Goal: Find contact information: Find contact information

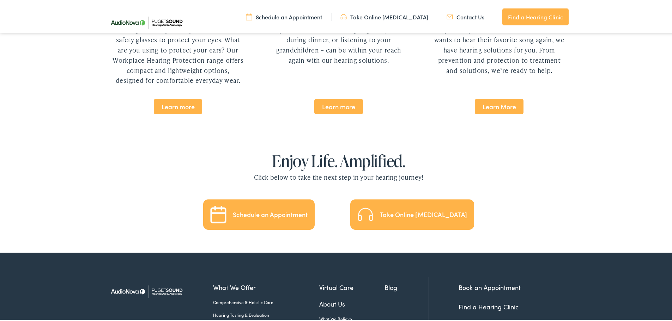
scroll to position [1562, 0]
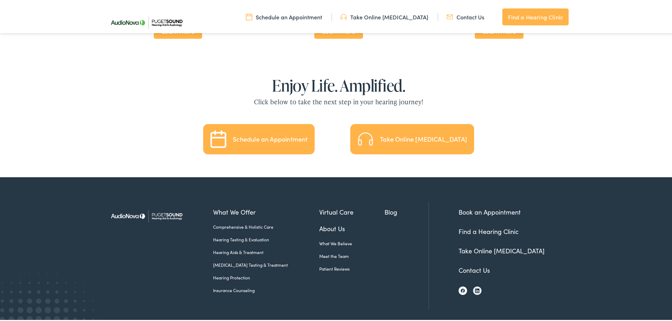
click at [459, 285] on link at bounding box center [463, 289] width 8 height 8
click at [471, 265] on link "Contact Us" at bounding box center [474, 269] width 31 height 9
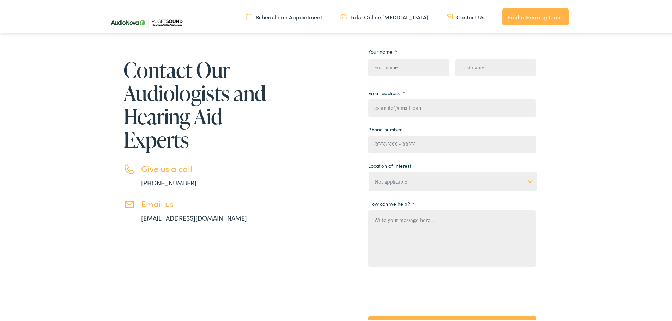
scroll to position [141, 0]
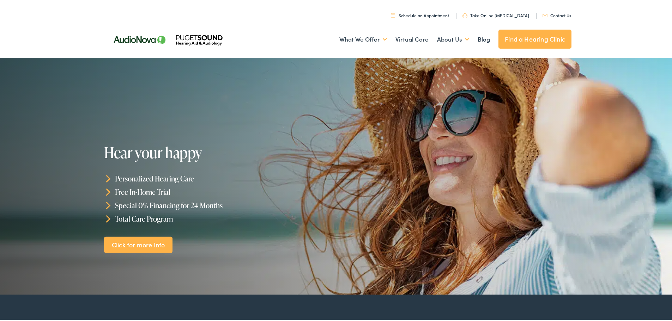
click at [558, 13] on link "Contact Us" at bounding box center [557, 14] width 29 height 6
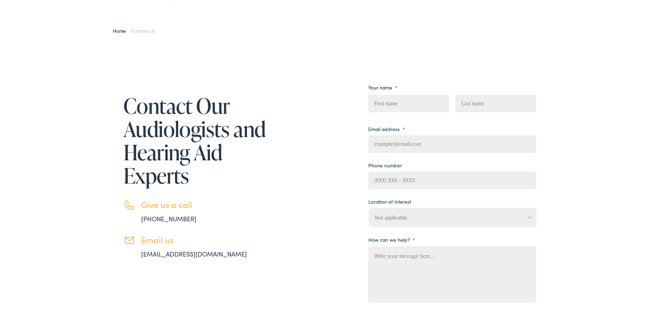
scroll to position [94, 0]
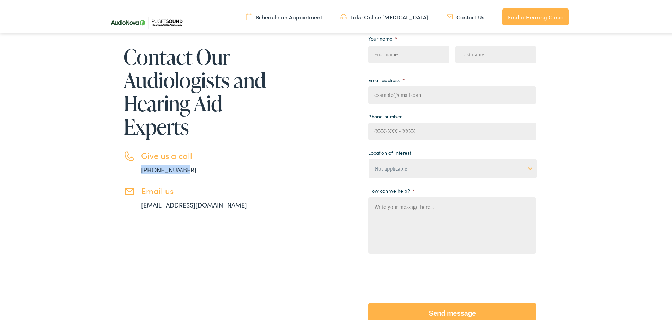
drag, startPoint x: 192, startPoint y: 171, endPoint x: 135, endPoint y: 173, distance: 56.9
click at [135, 173] on li "Give us a call 888-480-2052" at bounding box center [196, 161] width 145 height 24
copy link "888-480-2052"
